Goal: Information Seeking & Learning: Learn about a topic

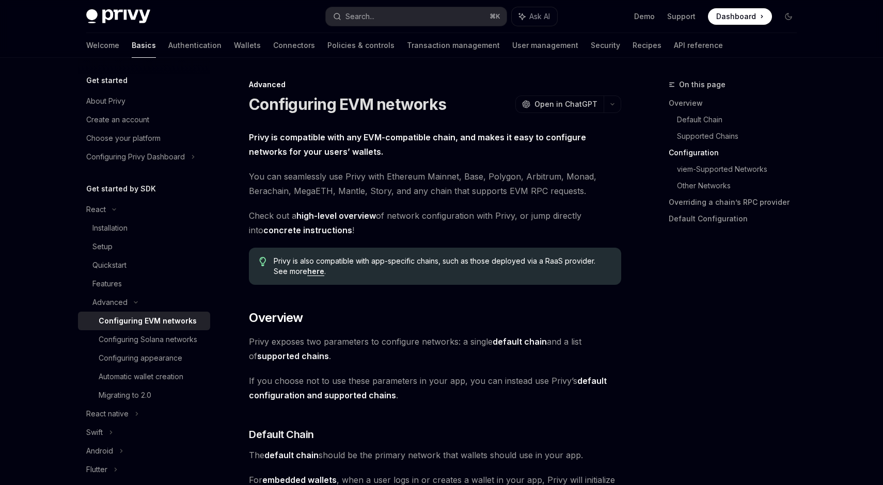
scroll to position [997, 0]
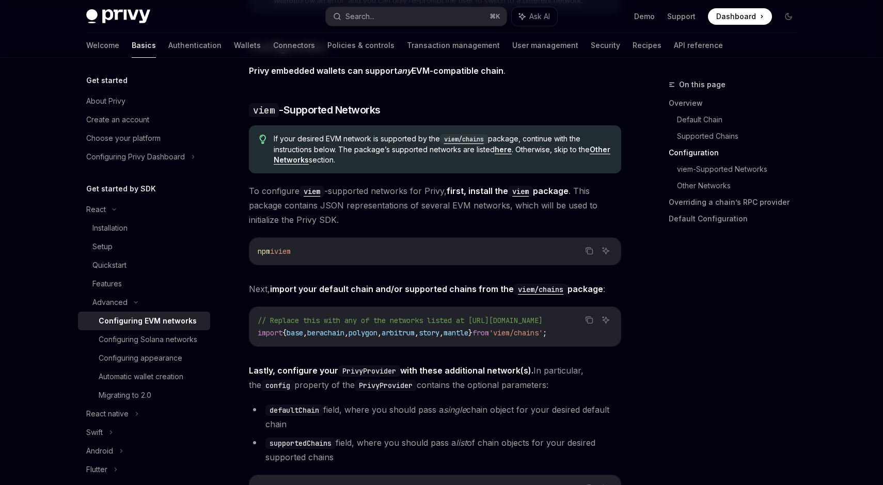
click at [654, 281] on div "On this page Overview Default Chain Supported Chains Configuration viem-Support…" at bounding box center [726, 281] width 157 height 407
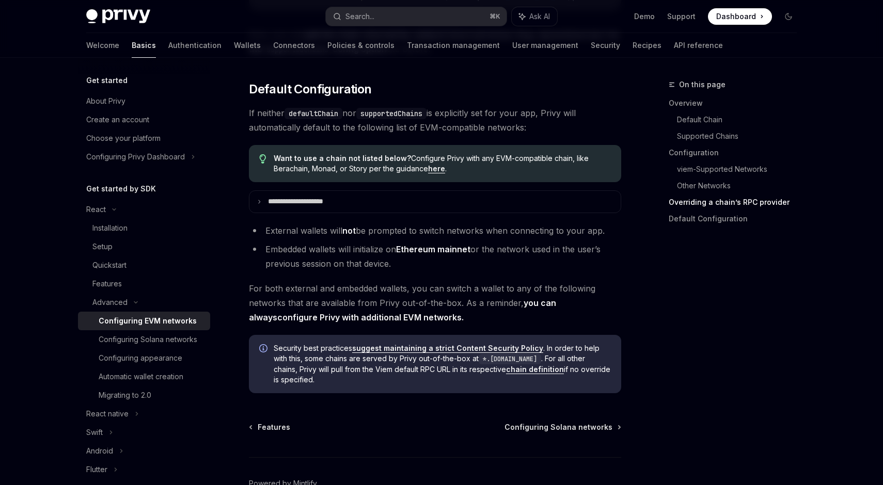
scroll to position [2571, 0]
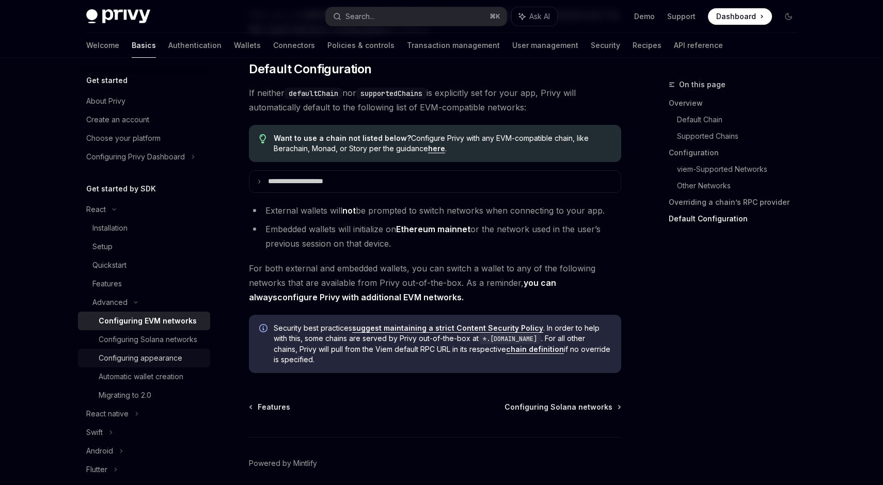
click at [170, 359] on div "Configuring appearance" at bounding box center [141, 358] width 84 height 12
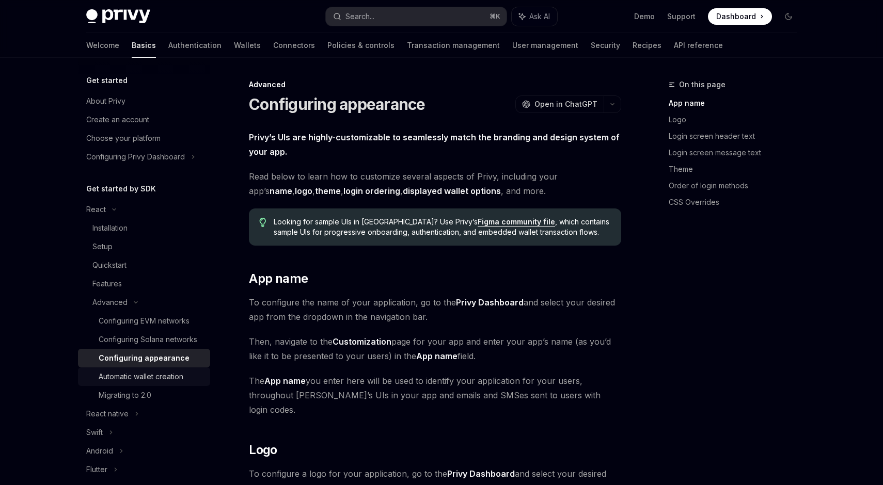
click at [164, 377] on div "Automatic wallet creation" at bounding box center [141, 377] width 85 height 12
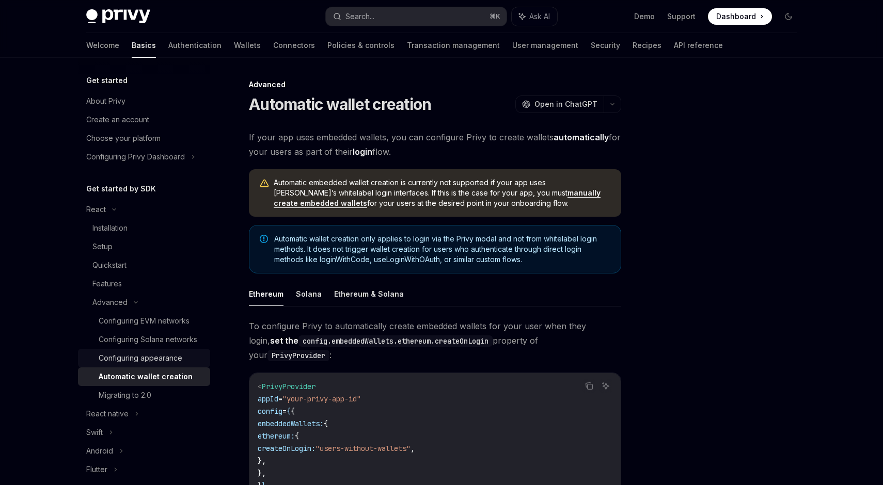
click at [126, 355] on div "Configuring appearance" at bounding box center [141, 358] width 84 height 12
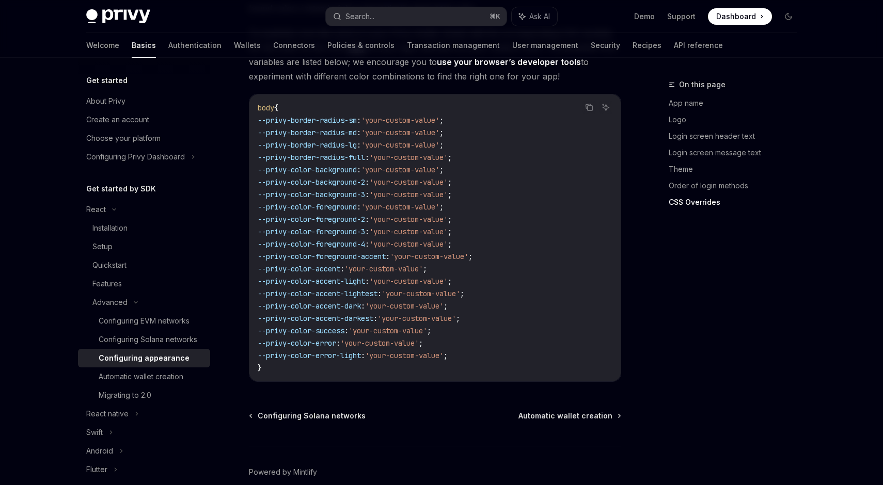
scroll to position [2593, 0]
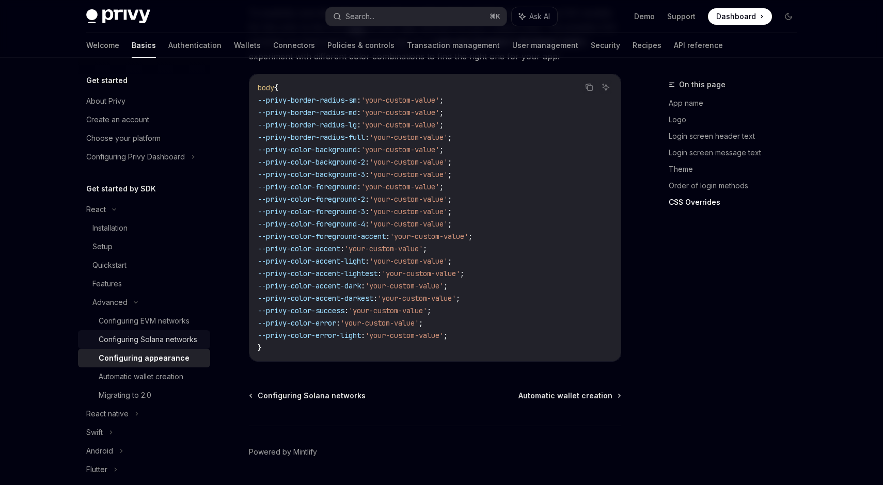
click at [123, 341] on div "Configuring Solana networks" at bounding box center [148, 339] width 99 height 12
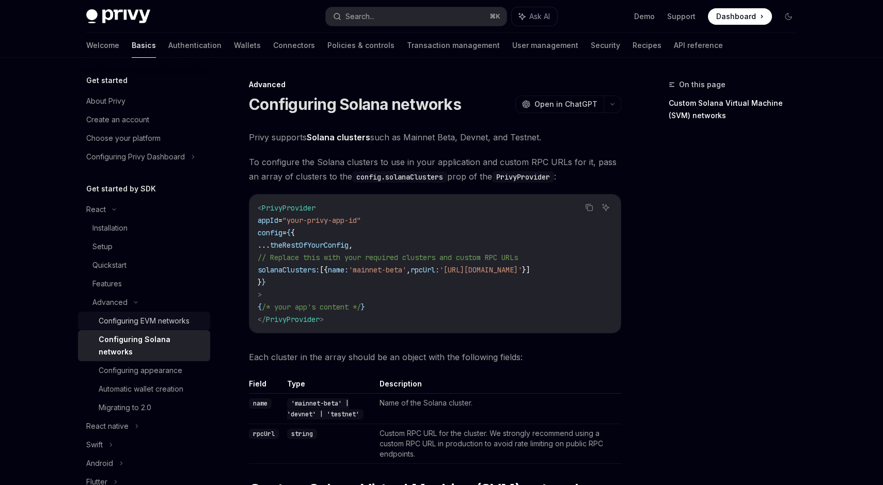
click at [142, 316] on div "Configuring EVM networks" at bounding box center [144, 321] width 91 height 12
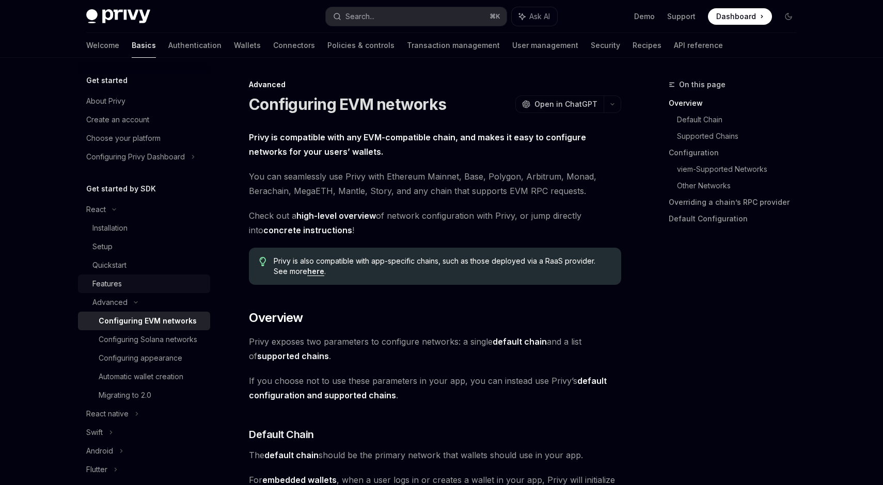
scroll to position [47, 0]
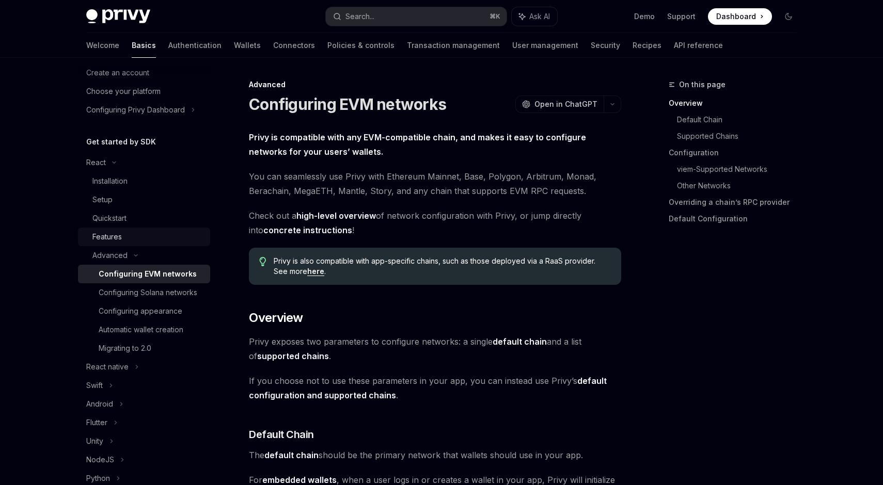
click at [171, 241] on div "Features" at bounding box center [147, 237] width 111 height 12
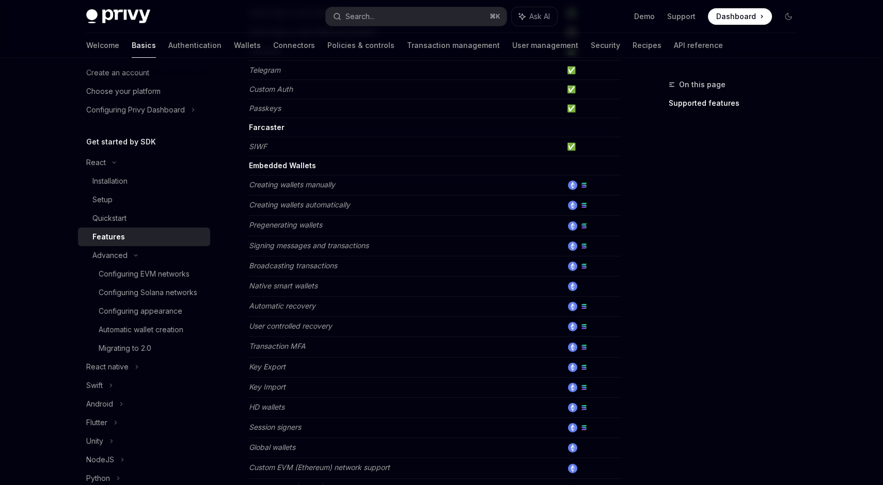
scroll to position [252, 0]
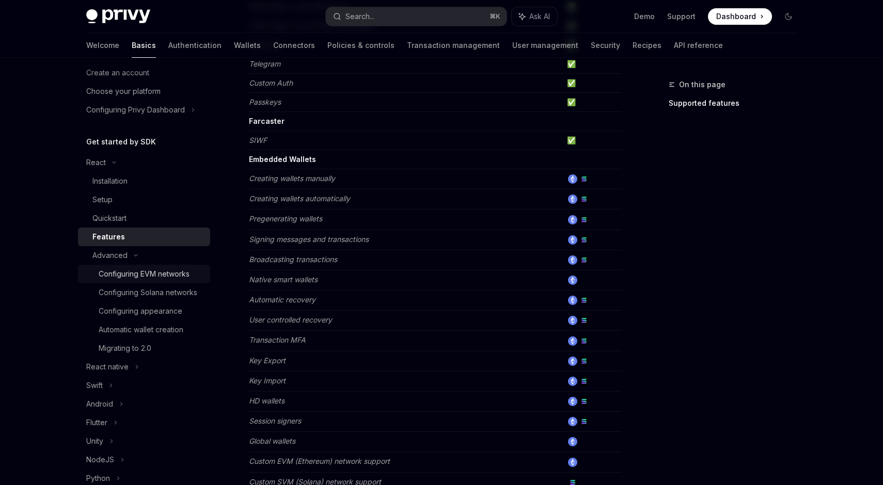
click at [175, 270] on div "Configuring EVM networks" at bounding box center [144, 274] width 91 height 12
type textarea "*"
